Goal: Book appointment/travel/reservation

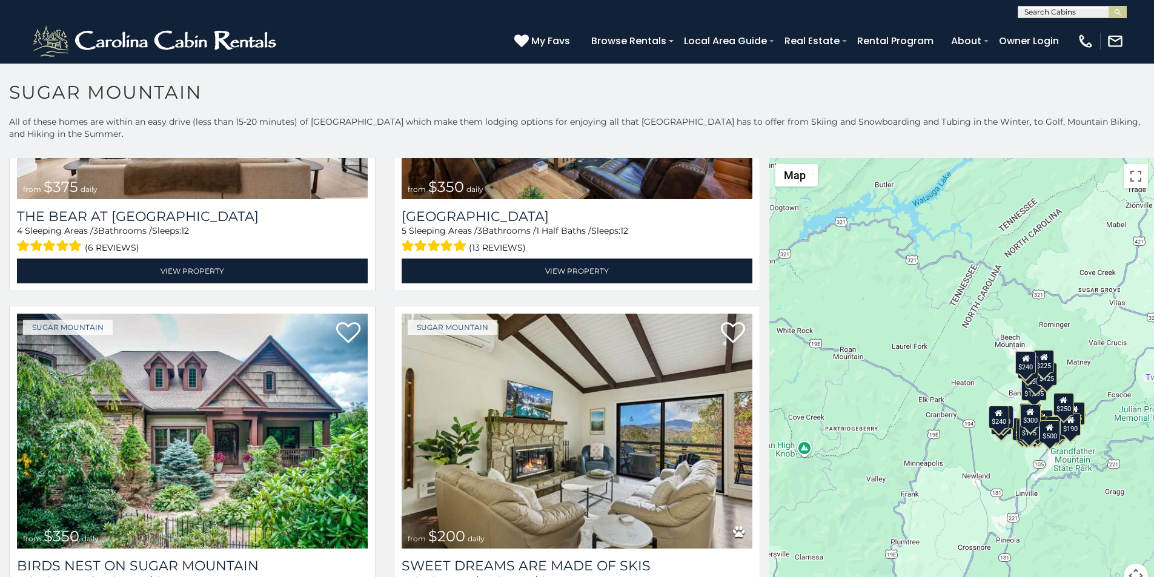
scroll to position [253, 0]
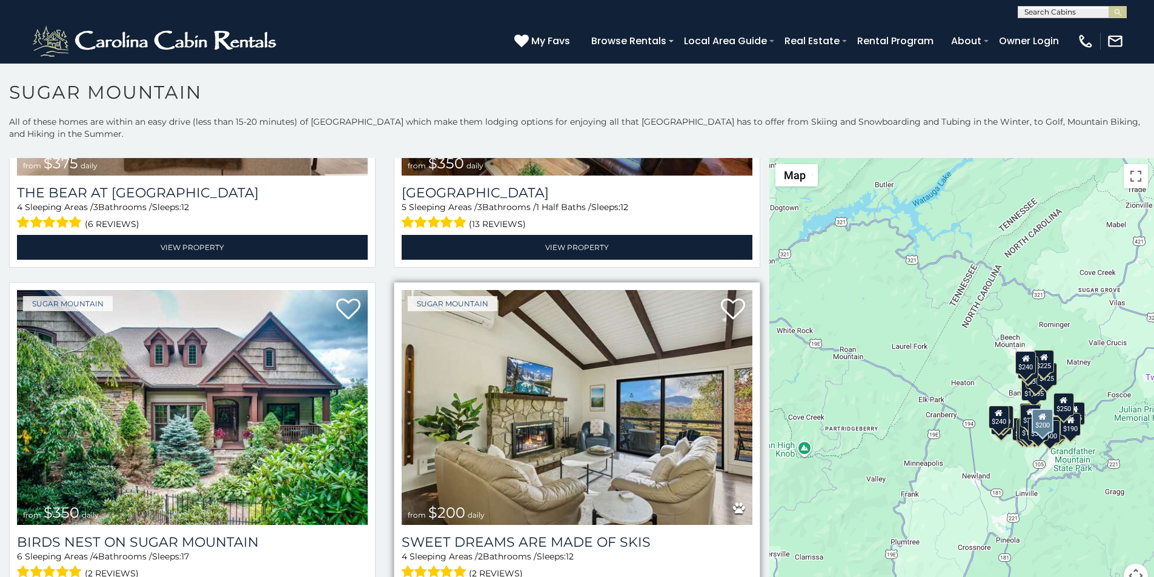
click at [465, 319] on img at bounding box center [577, 407] width 351 height 235
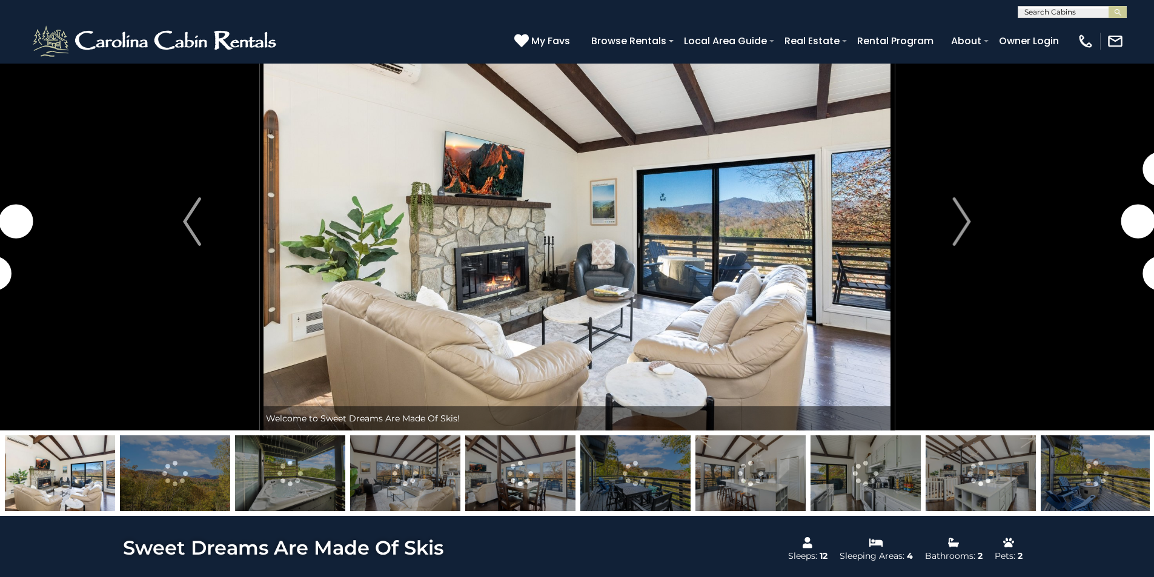
scroll to position [202, 0]
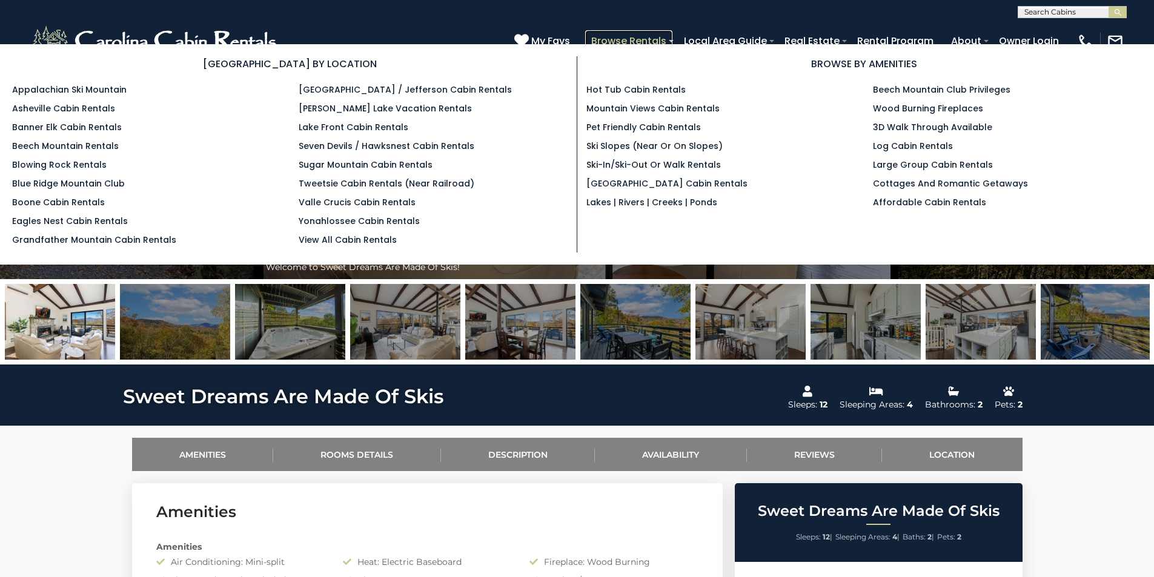
click at [672, 33] on link "Browse Rentals" at bounding box center [628, 40] width 87 height 21
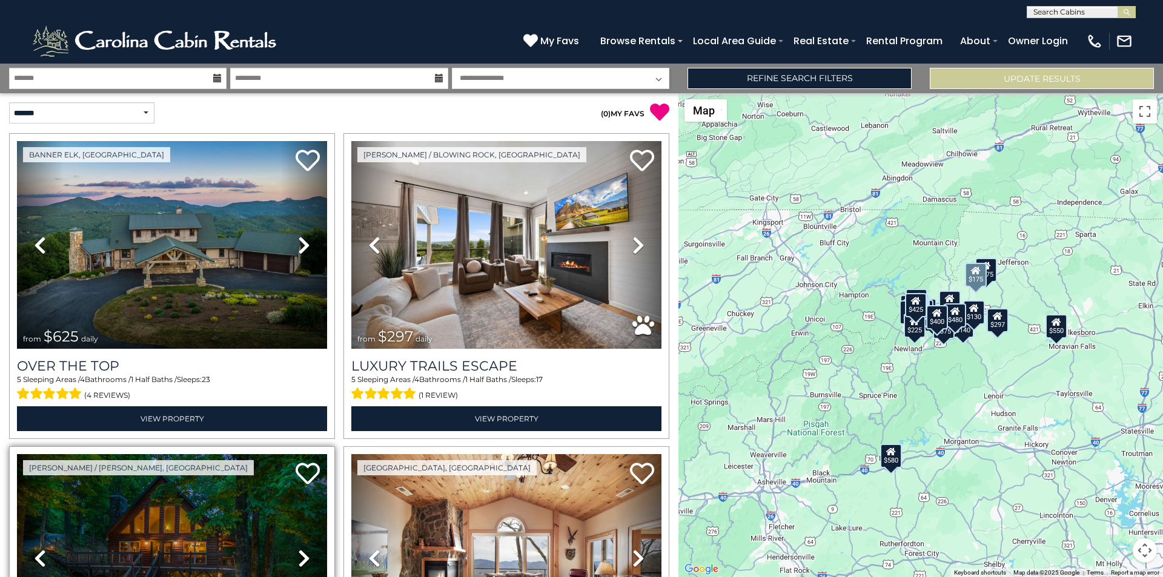
click at [288, 493] on link "Next" at bounding box center [304, 558] width 47 height 208
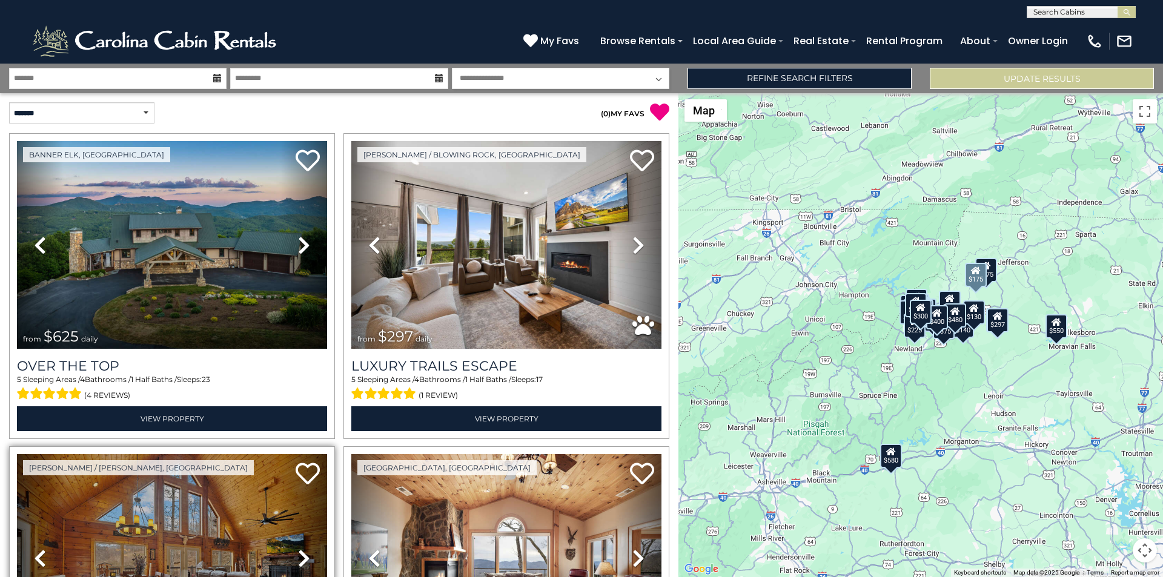
click at [282, 574] on link "Next" at bounding box center [304, 558] width 47 height 208
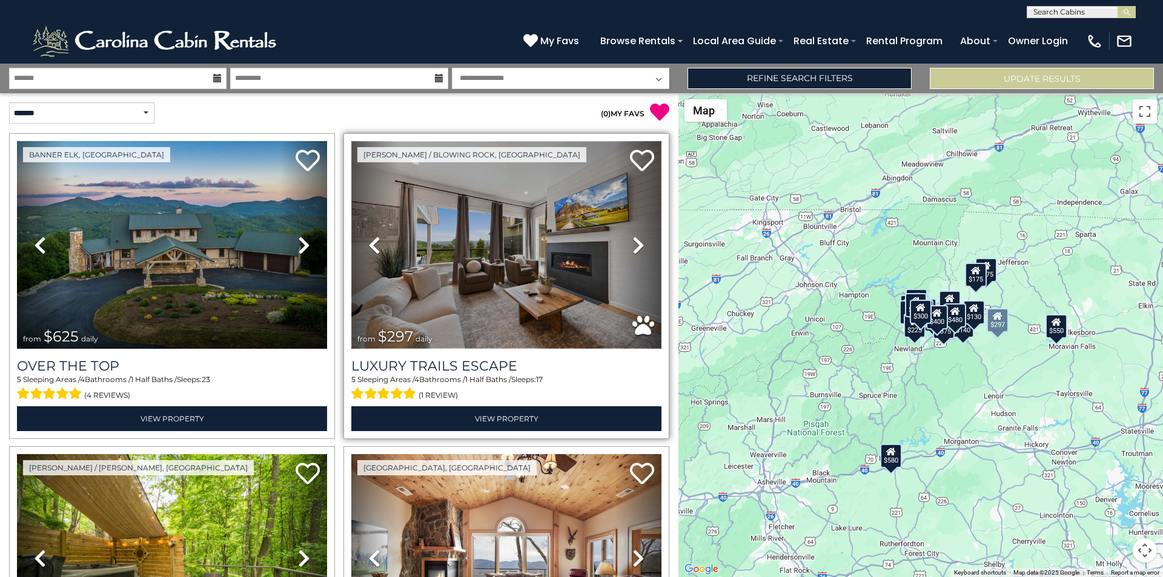
click at [434, 295] on img at bounding box center [506, 245] width 310 height 208
